Goal: Task Accomplishment & Management: Use online tool/utility

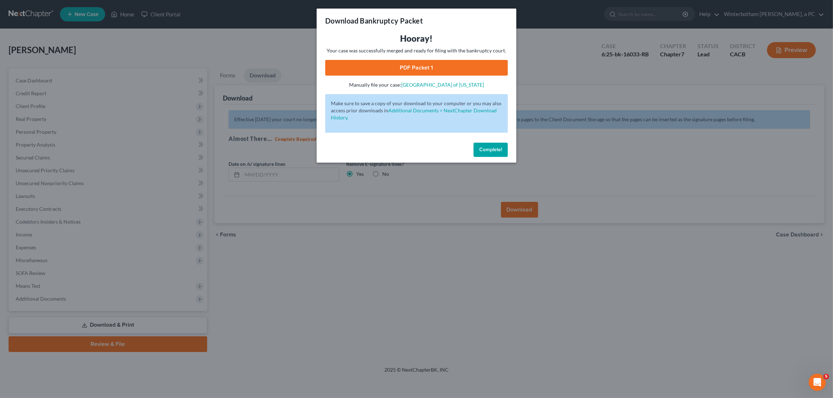
drag, startPoint x: 499, startPoint y: 296, endPoint x: 281, endPoint y: 320, distance: 219.2
click at [496, 298] on div "Download Bankruptcy Packet Hooray! Your case was successfully merged and ready …" at bounding box center [416, 199] width 833 height 398
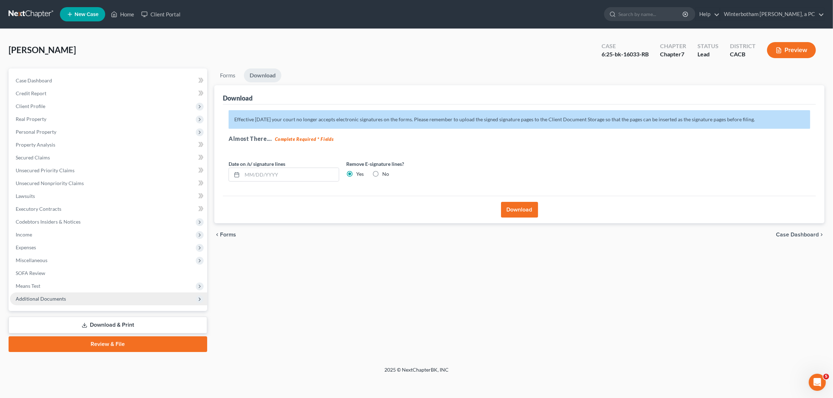
click at [37, 299] on span "Additional Documents" at bounding box center [41, 299] width 50 height 6
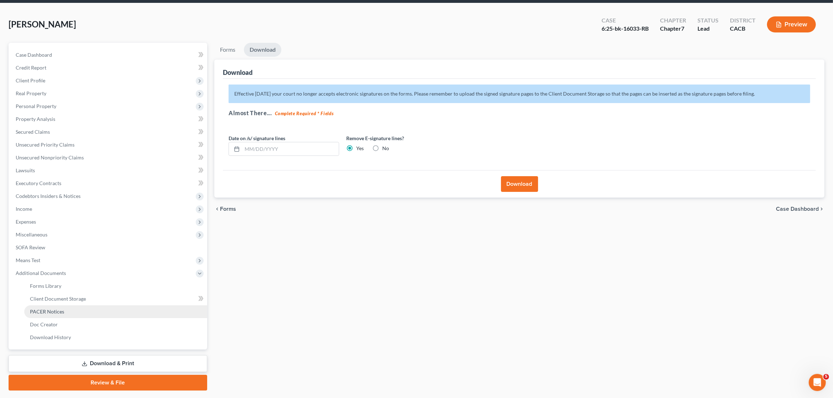
scroll to position [45, 0]
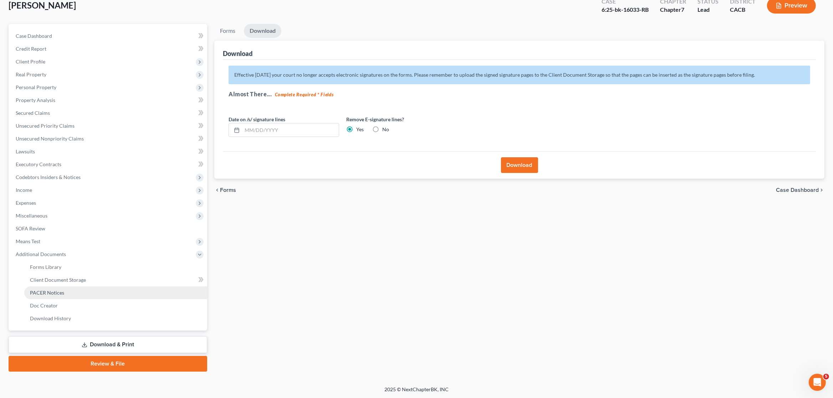
click at [43, 296] on link "PACER Notices" at bounding box center [115, 292] width 183 height 13
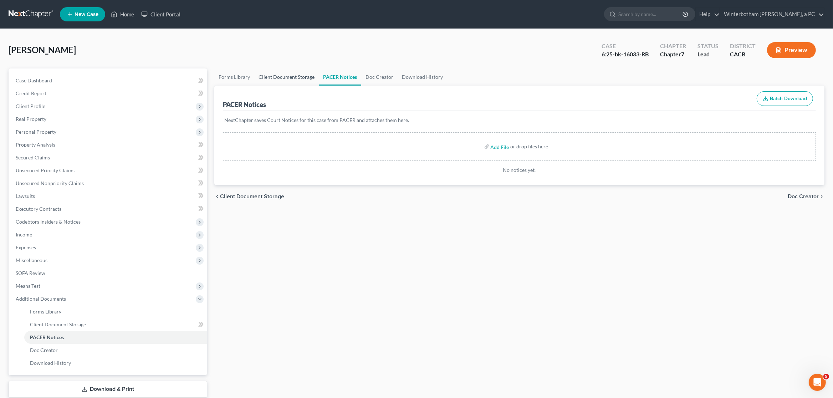
click at [288, 80] on link "Client Document Storage" at bounding box center [286, 76] width 65 height 17
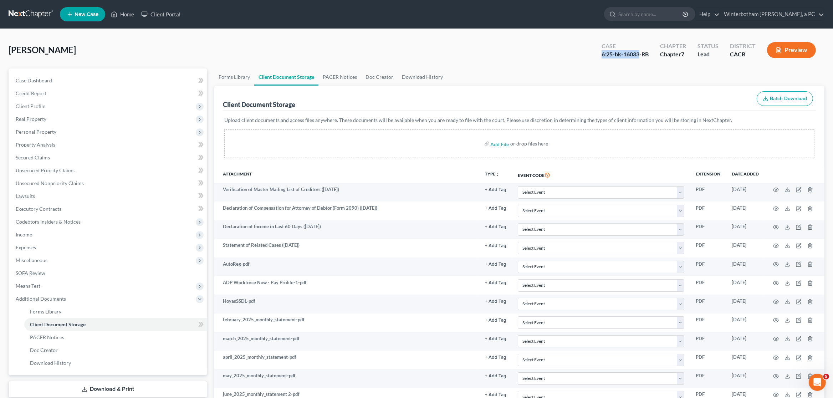
drag, startPoint x: 602, startPoint y: 55, endPoint x: 640, endPoint y: 55, distance: 37.5
click at [640, 55] on div "Case 6:25-bk-16033-RB" at bounding box center [625, 50] width 59 height 21
copy div "6:25-bk-16033"
click at [41, 141] on link "Property Analysis" at bounding box center [108, 144] width 197 height 13
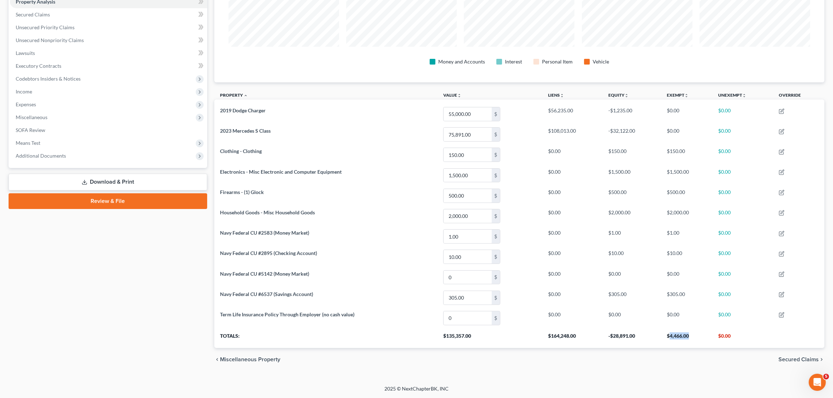
drag, startPoint x: 692, startPoint y: 337, endPoint x: 671, endPoint y: 337, distance: 21.0
click at [671, 337] on th "$4,466.00" at bounding box center [686, 338] width 51 height 20
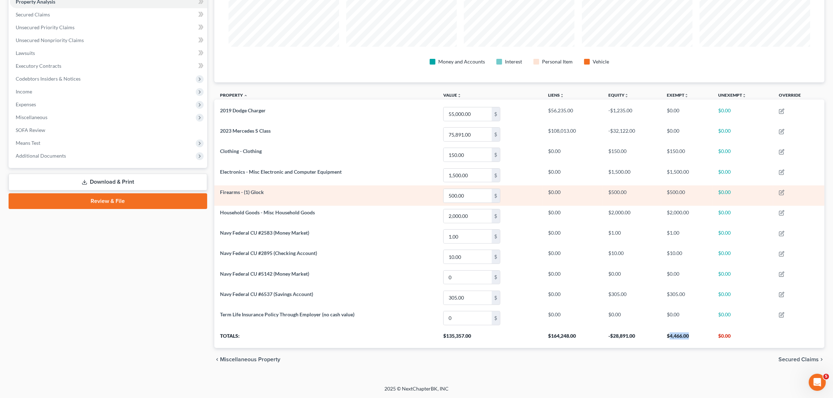
copy th "4,466.00"
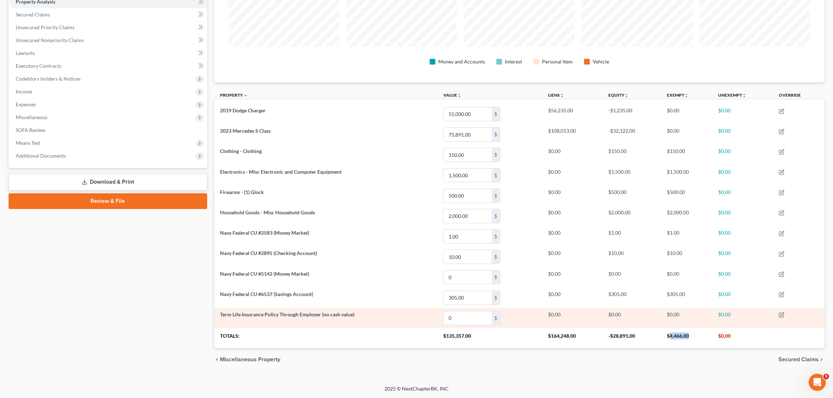
copy th "4,466.00"
